Goal: Information Seeking & Learning: Learn about a topic

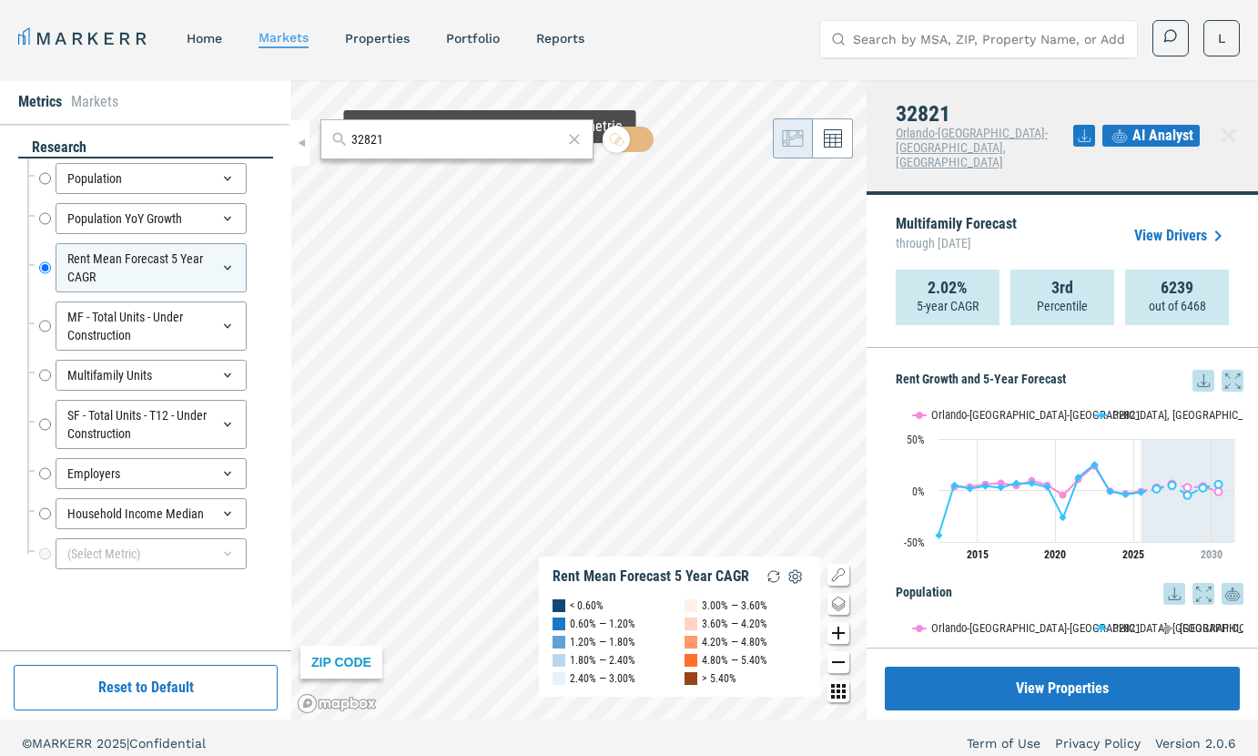
click at [575, 137] on icon at bounding box center [574, 139] width 11 height 11
click at [497, 142] on input "text" at bounding box center [468, 139] width 230 height 19
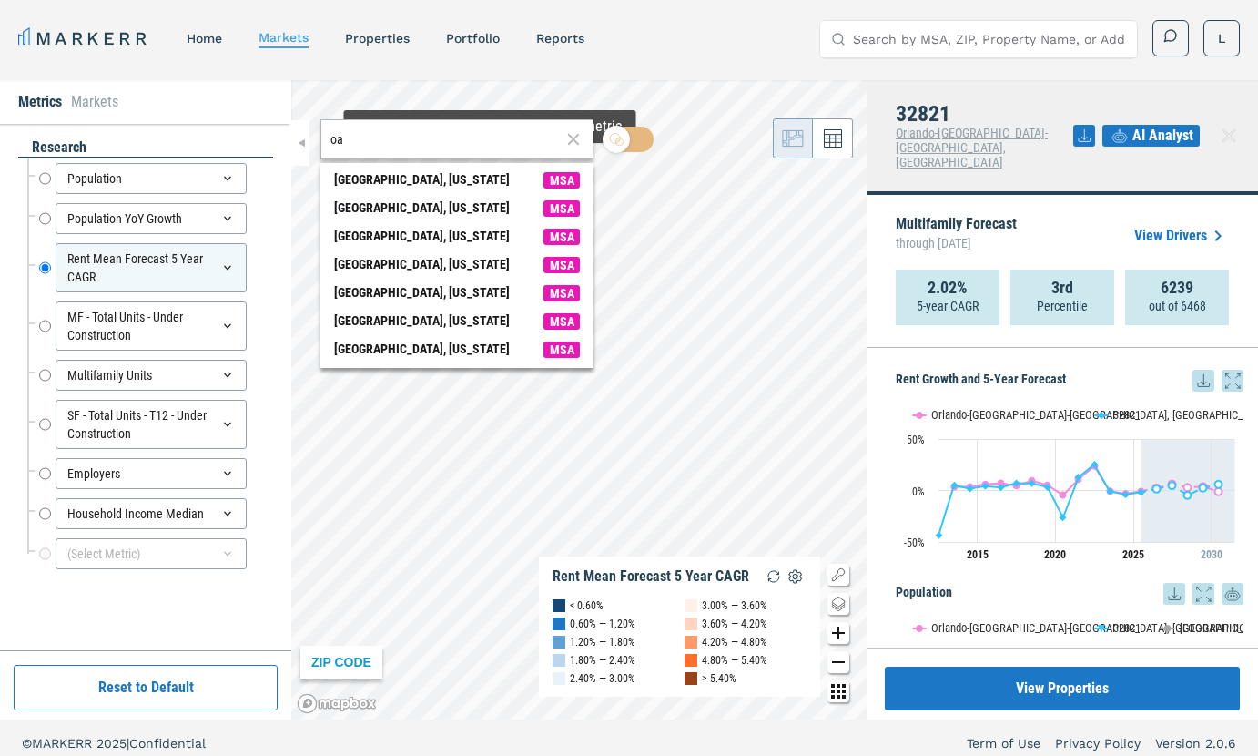
type input "o"
type input "gainsville"
click at [435, 204] on div "[GEOGRAPHIC_DATA], [US_STATE]" at bounding box center [422, 208] width 176 height 19
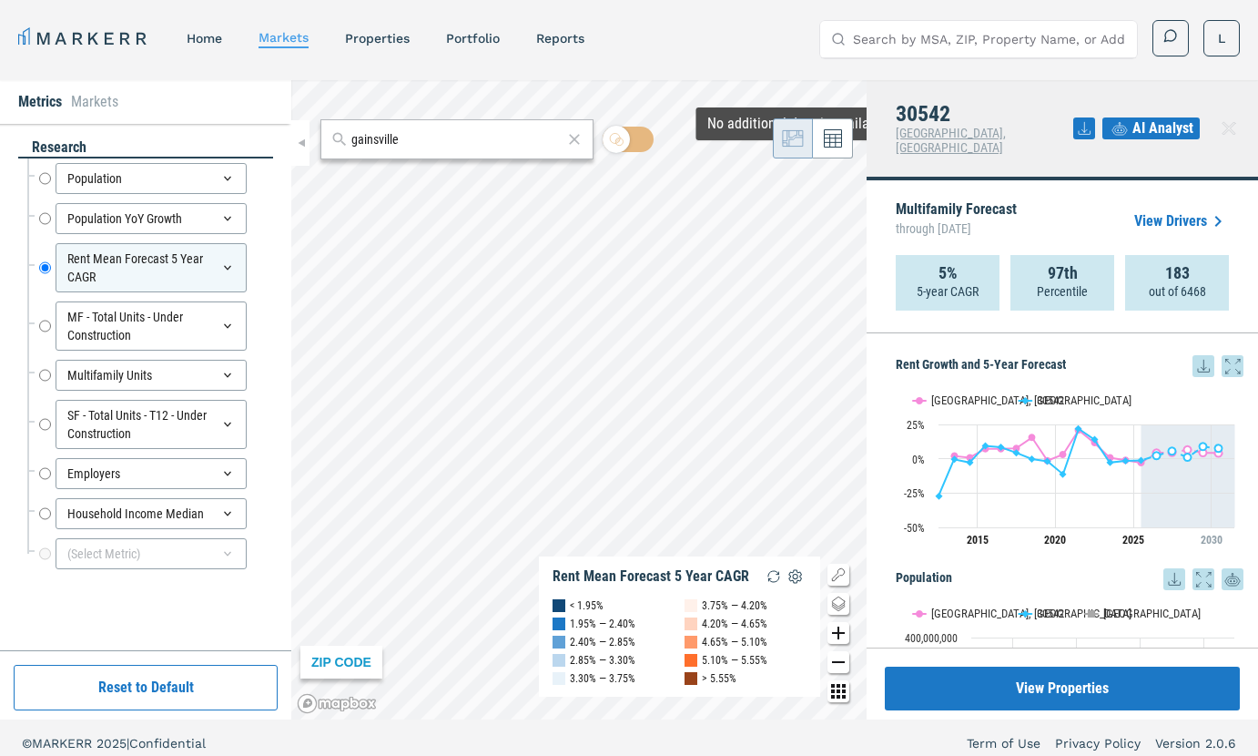
click at [830, 149] on button at bounding box center [833, 138] width 40 height 40
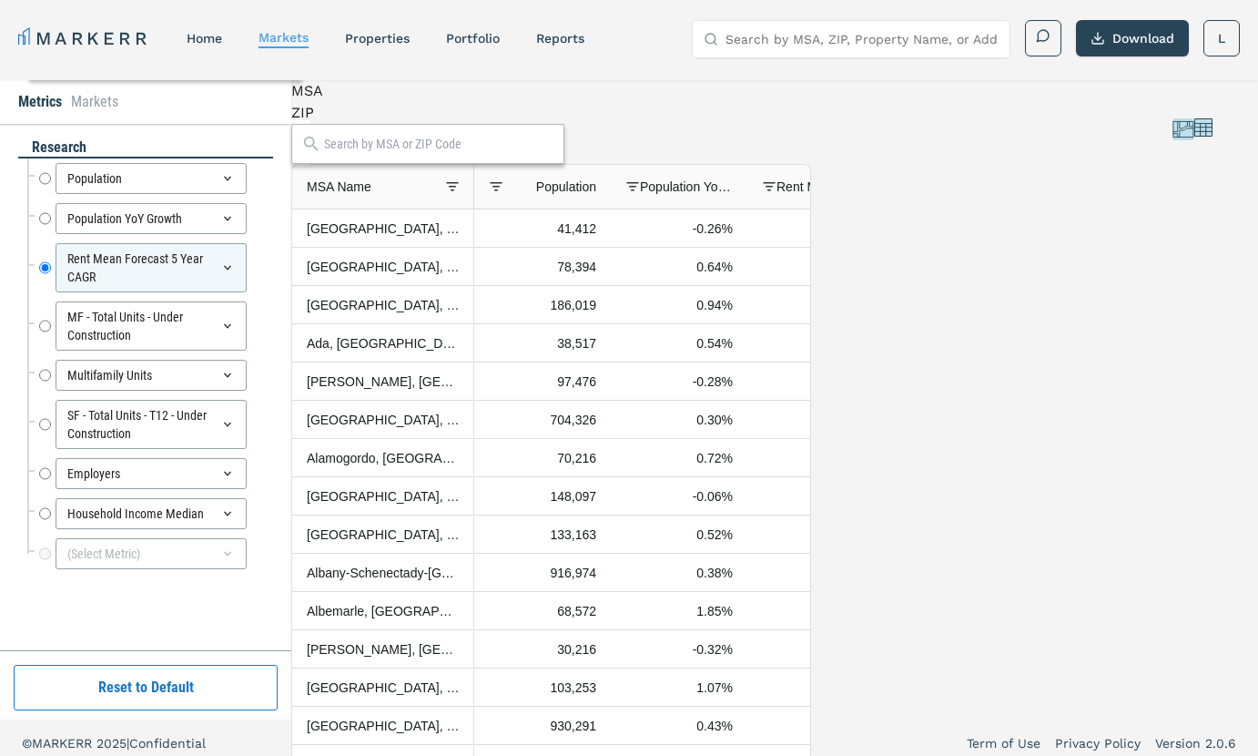
click at [866, 194] on span "Rent Mean Forecast 5 Year CAGR" at bounding box center [823, 186] width 93 height 15
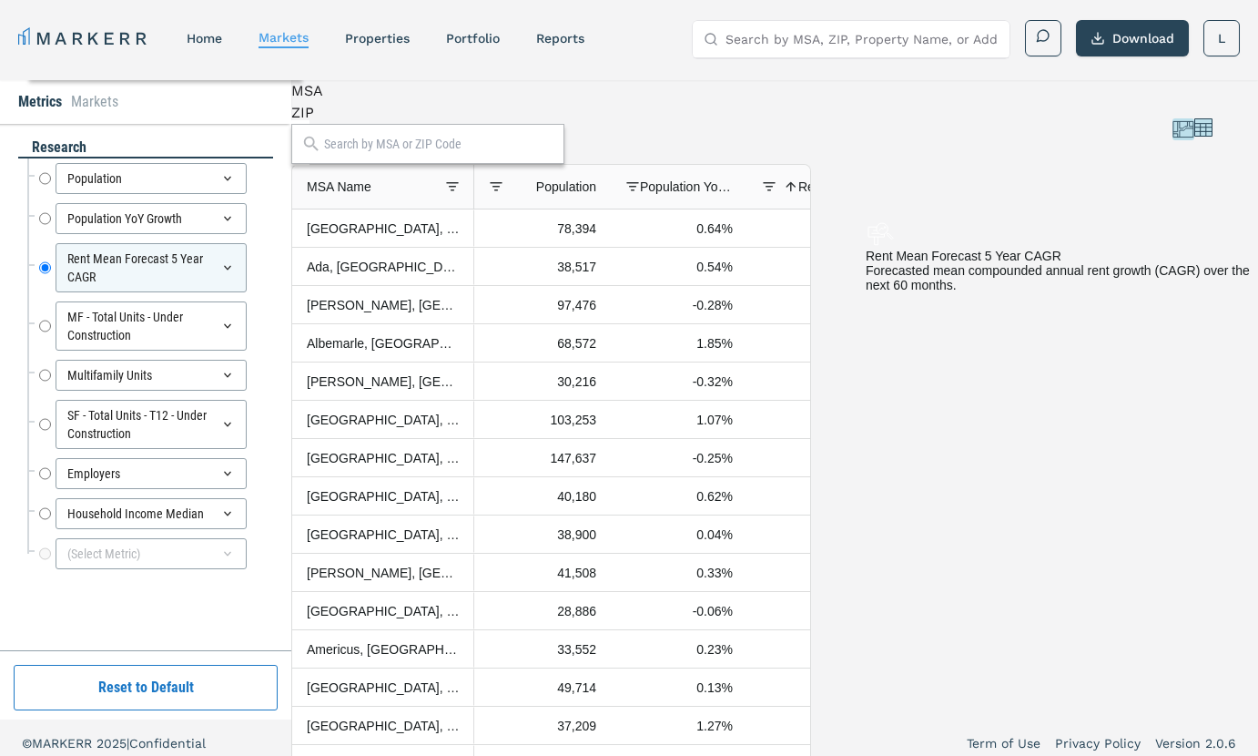
click at [866, 194] on span "Rent Mean Forecast 5 Year CAGR" at bounding box center [834, 186] width 71 height 15
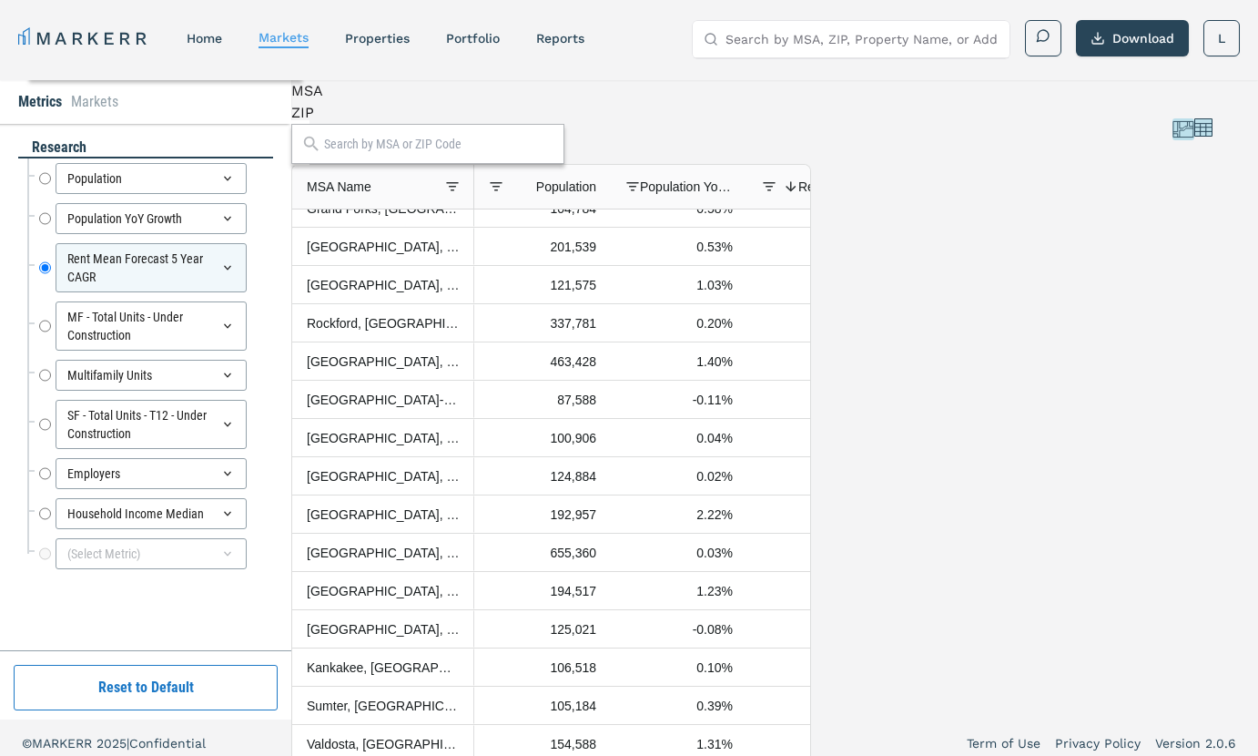
click at [353, 102] on div "MSA" at bounding box center [551, 91] width 520 height 22
click at [367, 102] on div "MSA" at bounding box center [551, 91] width 520 height 22
click at [1173, 132] on icon at bounding box center [1184, 129] width 22 height 22
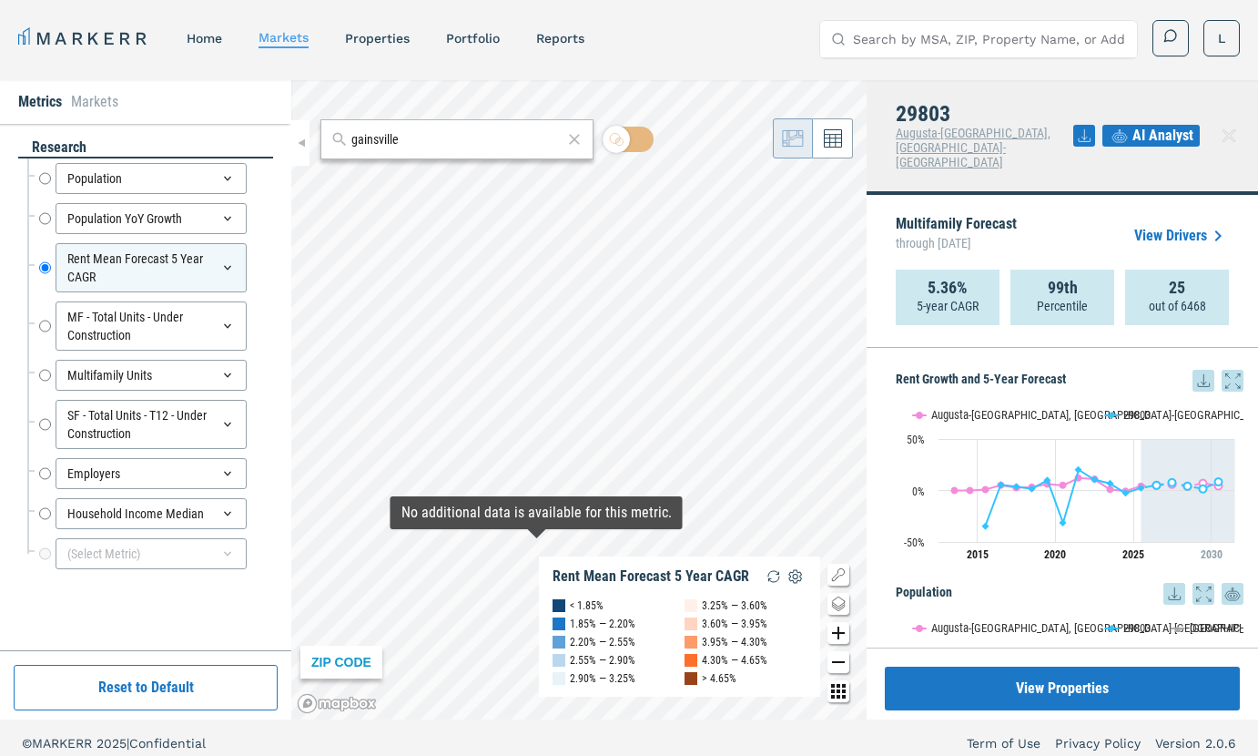
click at [545, 576] on div "ZIP CODE Rent Mean Forecast 5 Year CAGR < 1.85% 1.85% — 2.20% 2.20% — 2.55% 2.5…" at bounding box center [578, 399] width 575 height 639
